Goal: Task Accomplishment & Management: Use online tool/utility

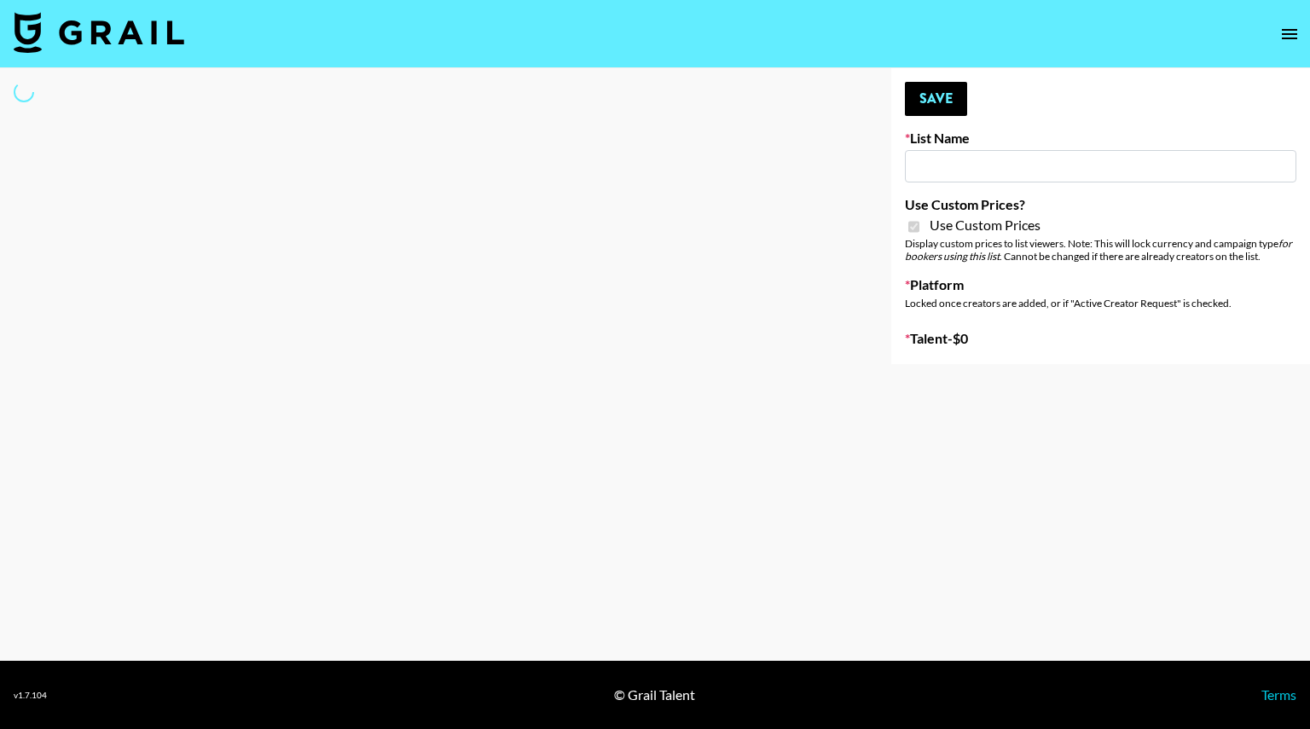
type input "Foreo Q4"
checkbox input "true"
select select "Song"
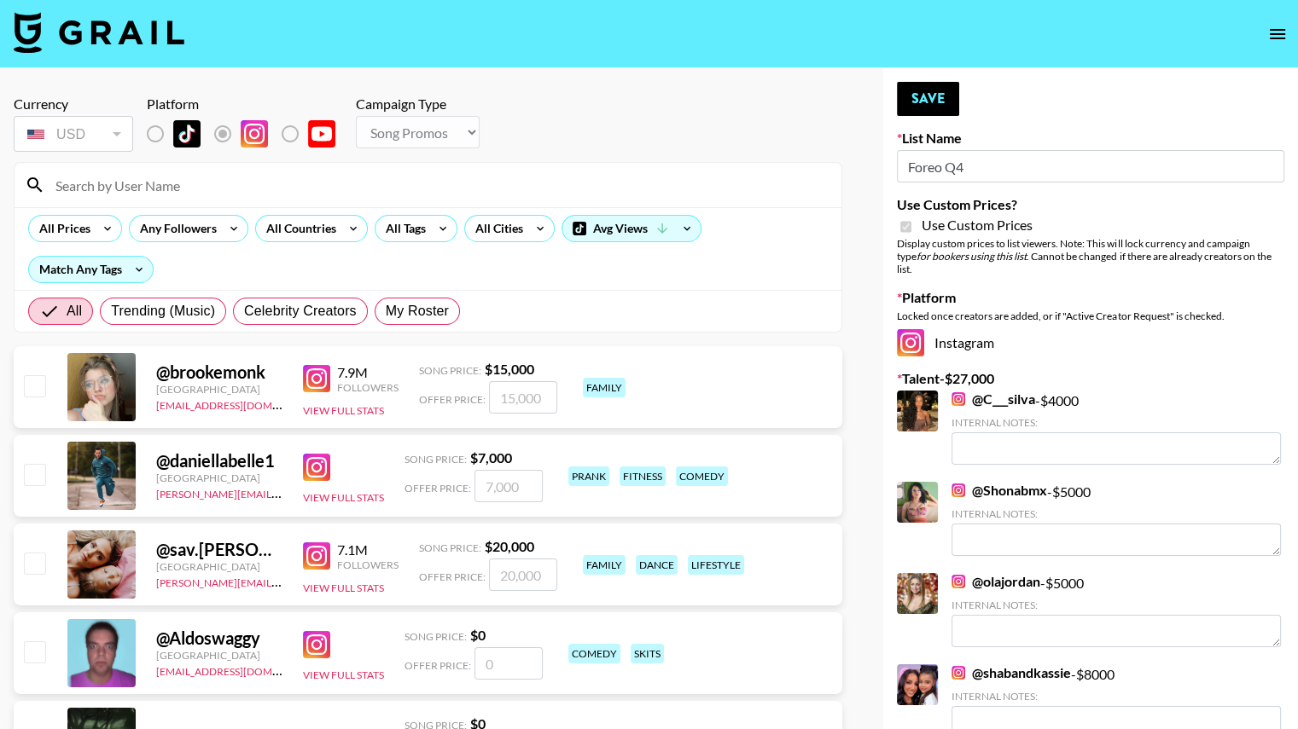
click at [358, 171] on input at bounding box center [438, 184] width 786 height 27
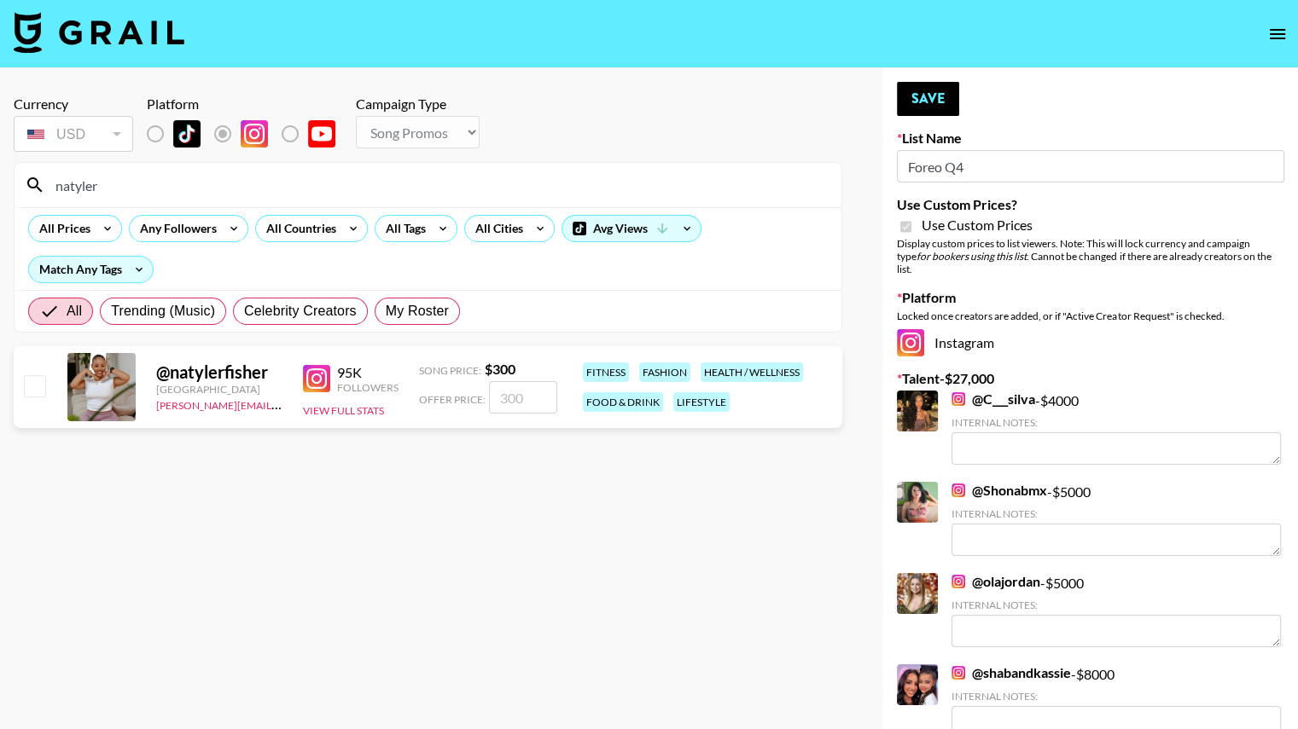
type input "natyler"
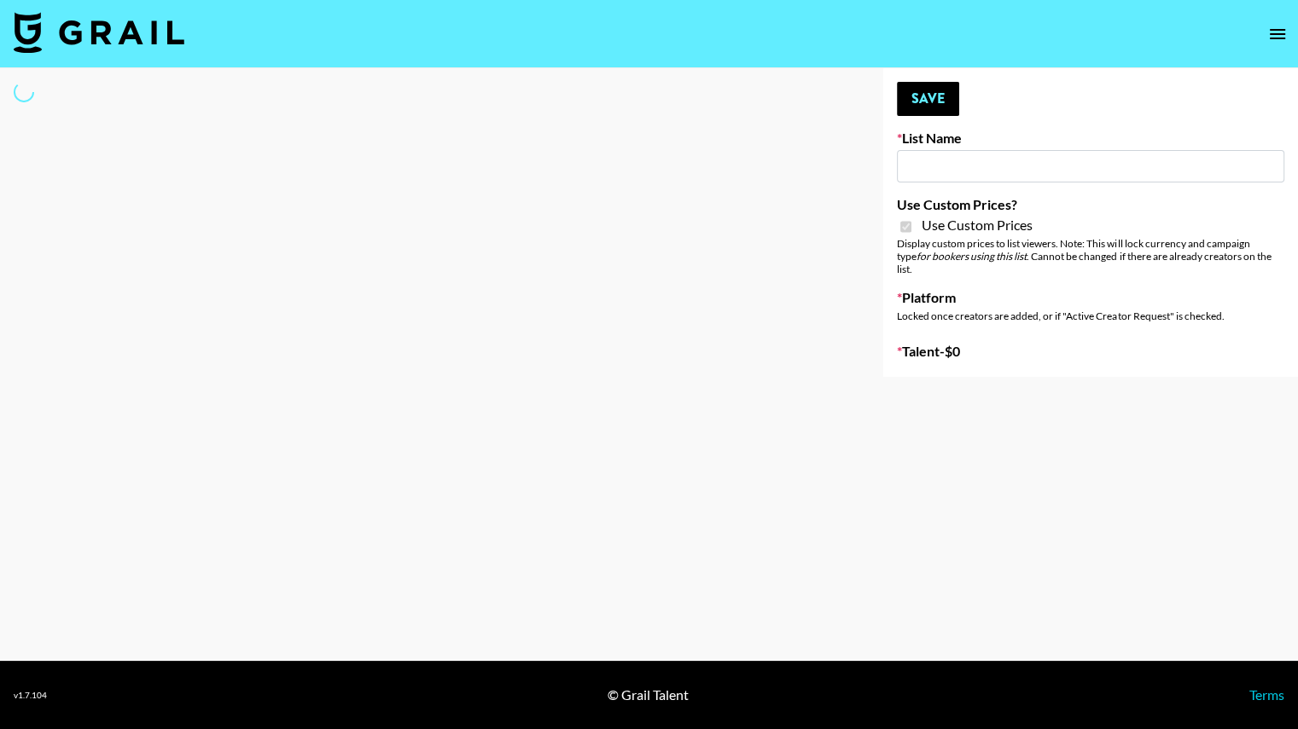
type input "FlexiSpot (Japanese Joinery Bed)"
checkbox input "true"
select select "Brand"
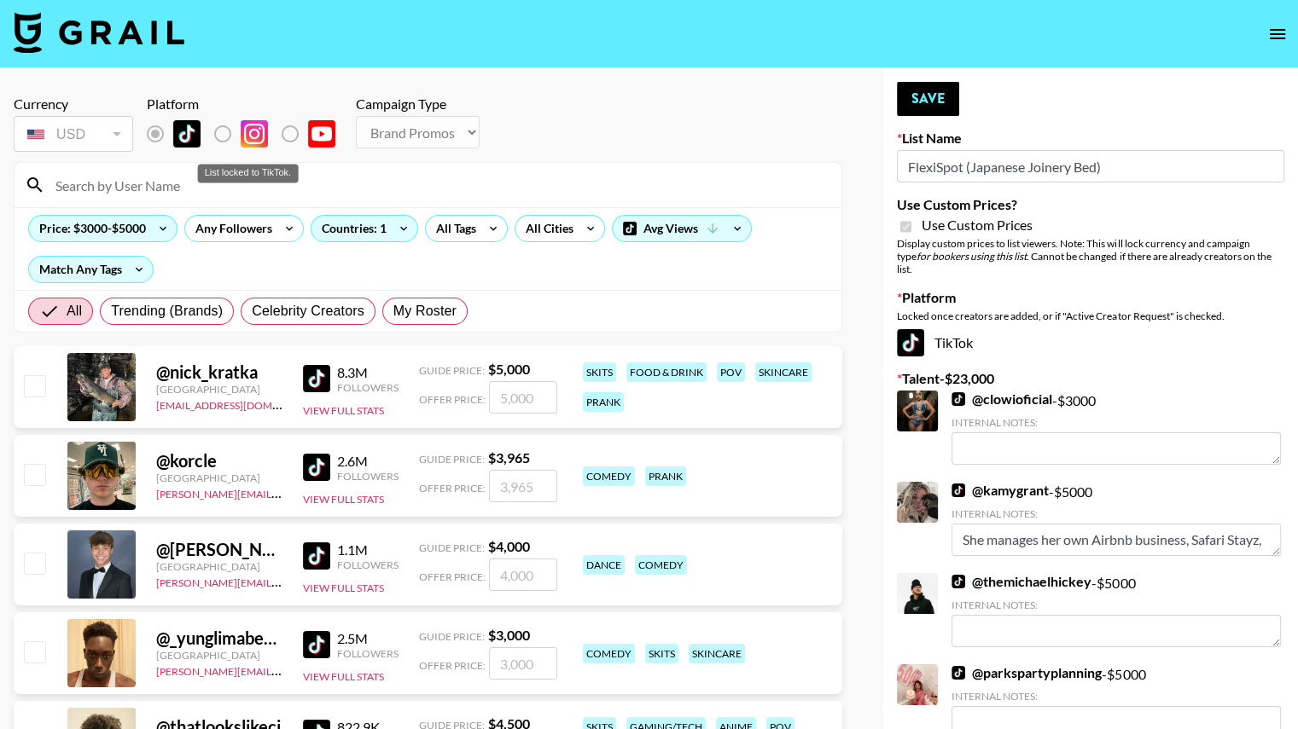
click at [224, 132] on label "List locked to TikTok." at bounding box center [236, 134] width 63 height 36
click at [235, 183] on input at bounding box center [438, 184] width 786 height 27
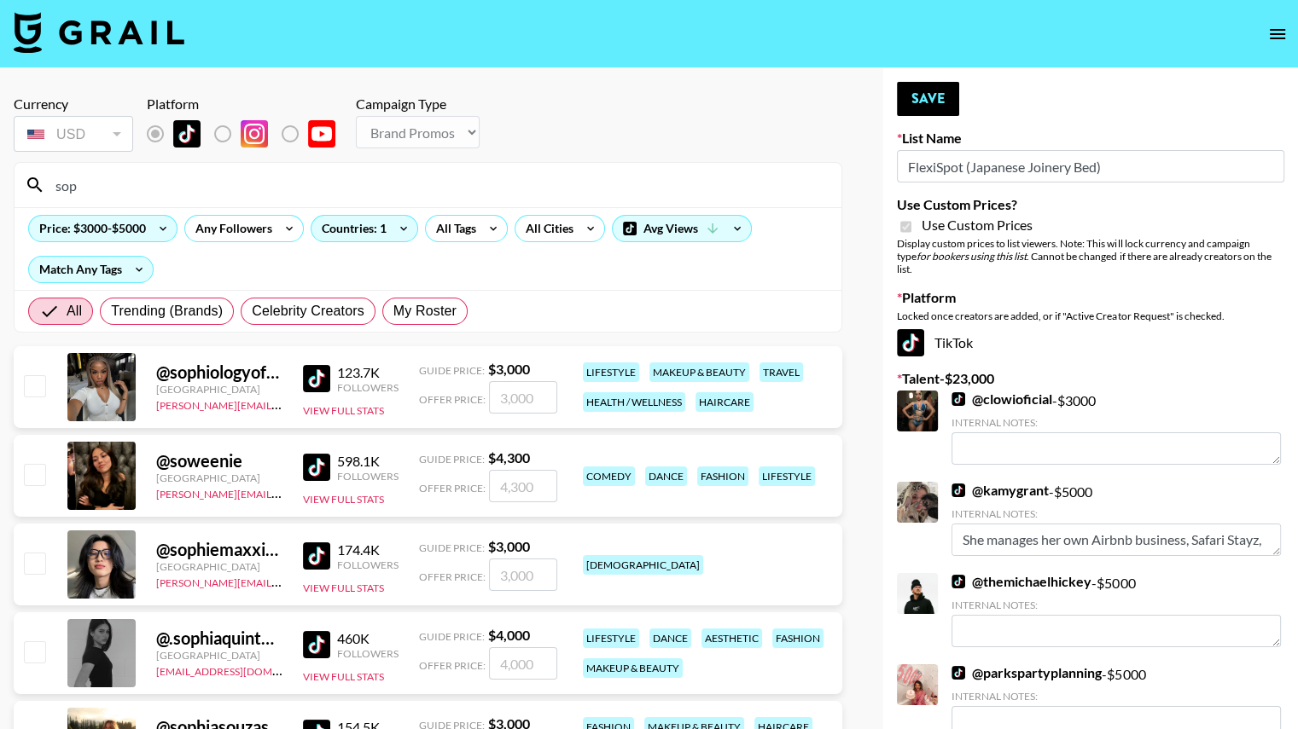
type input "sop"
click at [30, 380] on input "checkbox" at bounding box center [34, 385] width 20 height 20
checkbox input "true"
type input "3000"
click at [948, 94] on button "Save" at bounding box center [928, 99] width 62 height 34
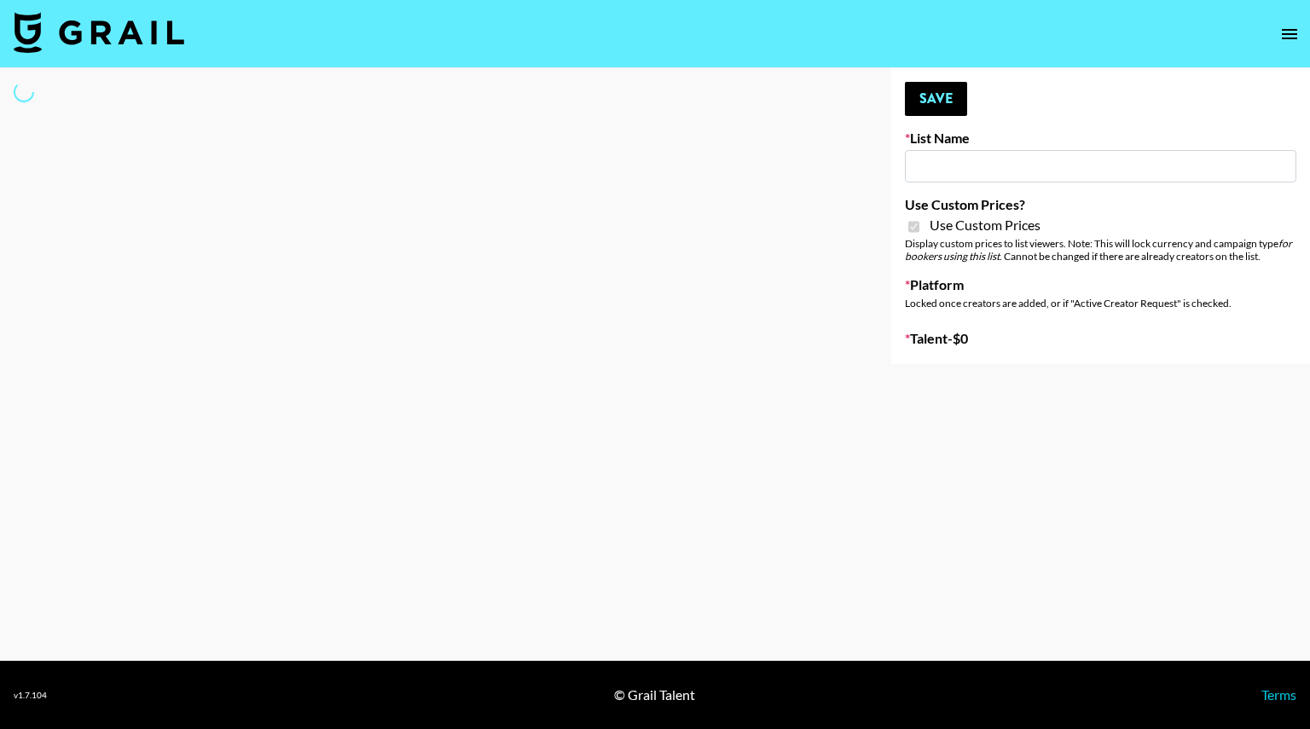
type input "Temu Q4"
checkbox input "true"
select select "Brand"
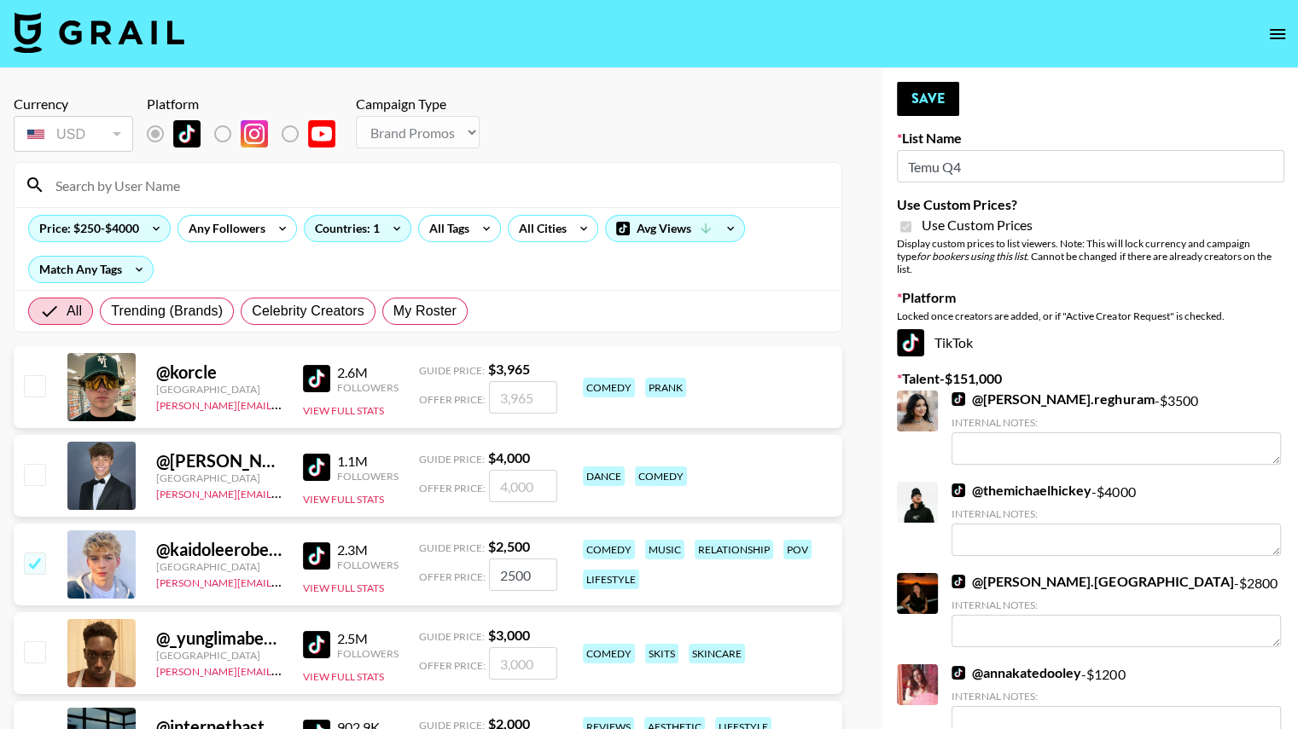
click at [222, 187] on input at bounding box center [438, 184] width 786 height 27
click at [134, 183] on input at bounding box center [438, 184] width 786 height 27
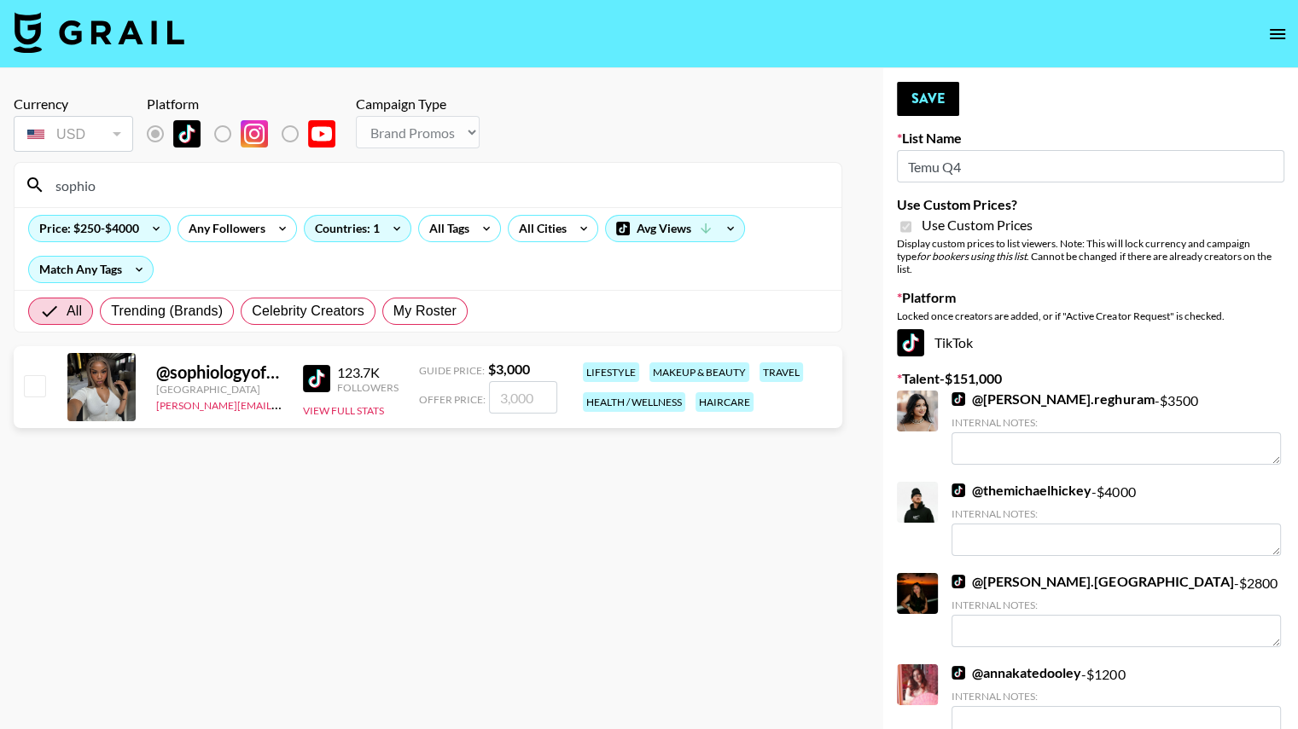
type input "sophio"
click at [30, 386] on input "checkbox" at bounding box center [34, 385] width 20 height 20
checkbox input "true"
type input "3000"
click at [909, 92] on button "Save" at bounding box center [928, 99] width 62 height 34
